Goal: Task Accomplishment & Management: Use online tool/utility

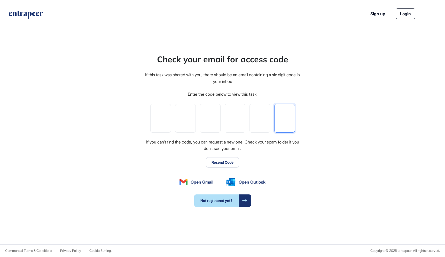
paste input "*"
type input "*"
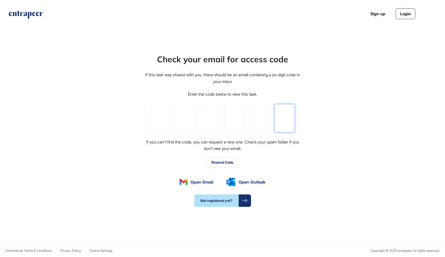
type input "*"
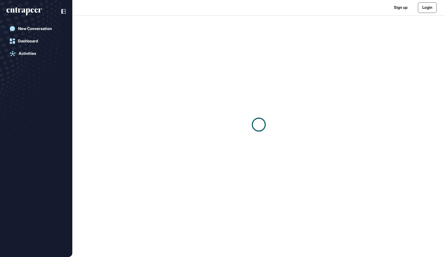
scroll to position [0, 0]
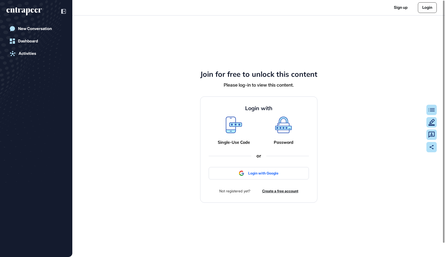
click at [285, 127] on icon at bounding box center [283, 123] width 15 height 11
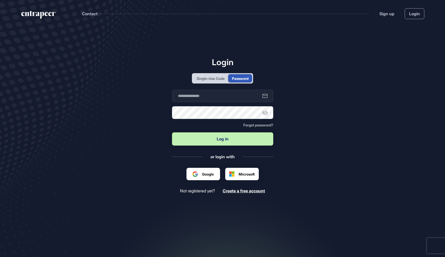
scroll to position [0, 0]
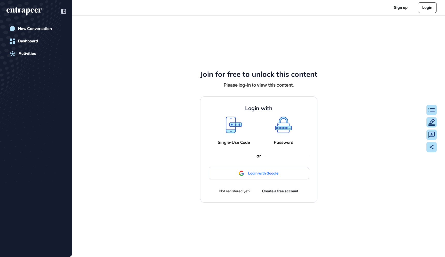
scroll to position [0, 0]
click at [236, 120] on icon at bounding box center [234, 125] width 16 height 17
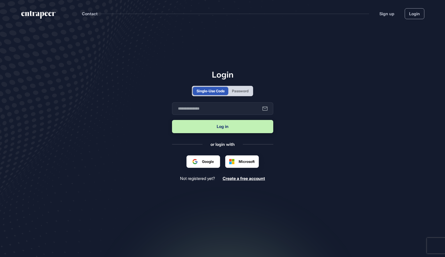
scroll to position [0, 0]
